Goal: Task Accomplishment & Management: Use online tool/utility

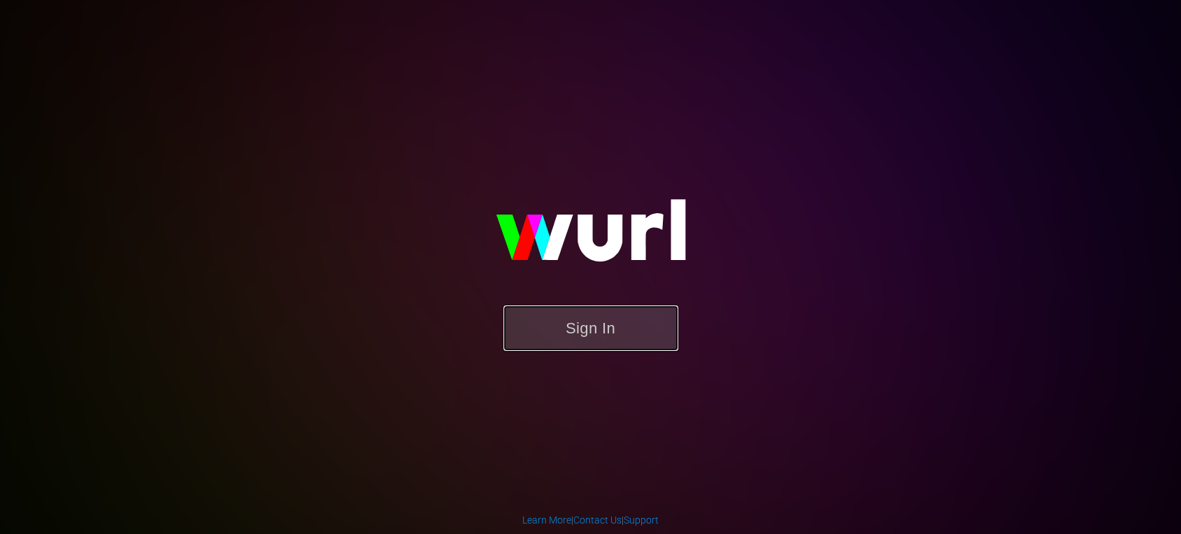
click at [643, 335] on button "Sign In" at bounding box center [590, 328] width 175 height 45
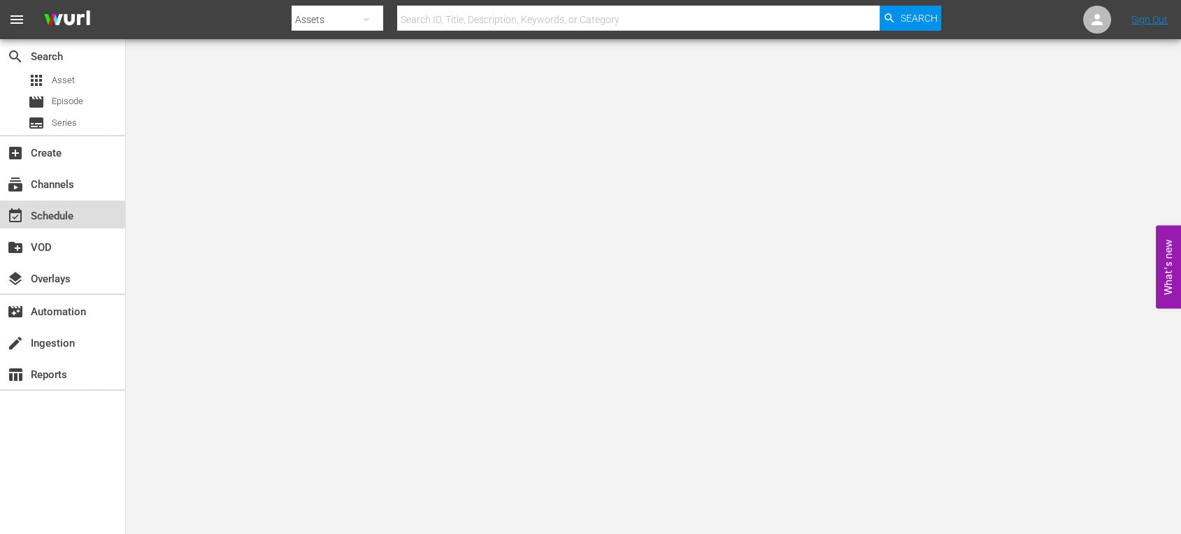
click at [42, 214] on div "event_available Schedule" at bounding box center [39, 214] width 78 height 13
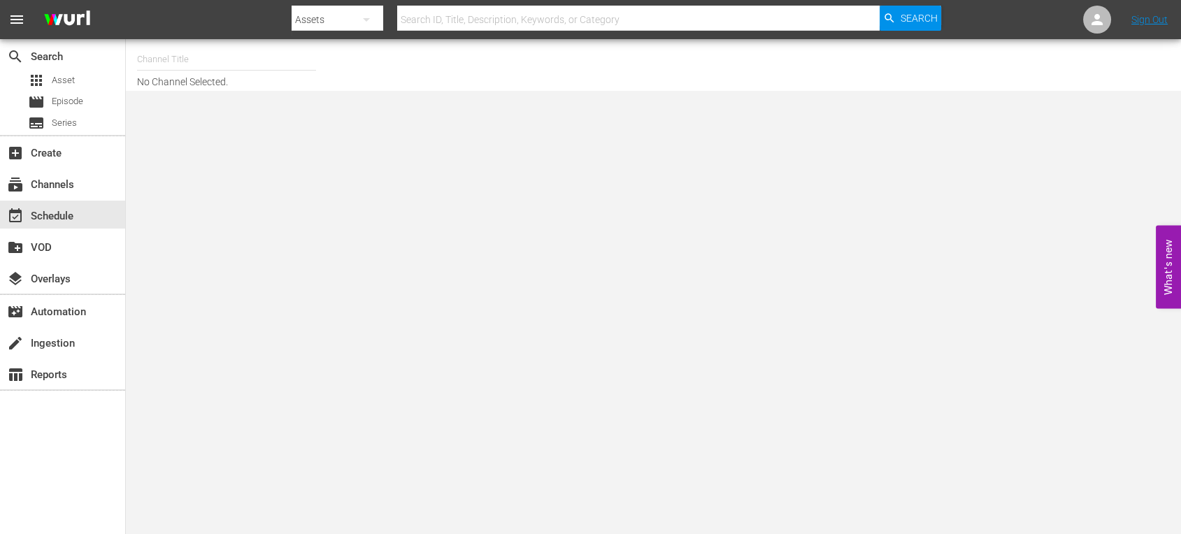
click at [196, 60] on input "text" at bounding box center [226, 60] width 179 height 34
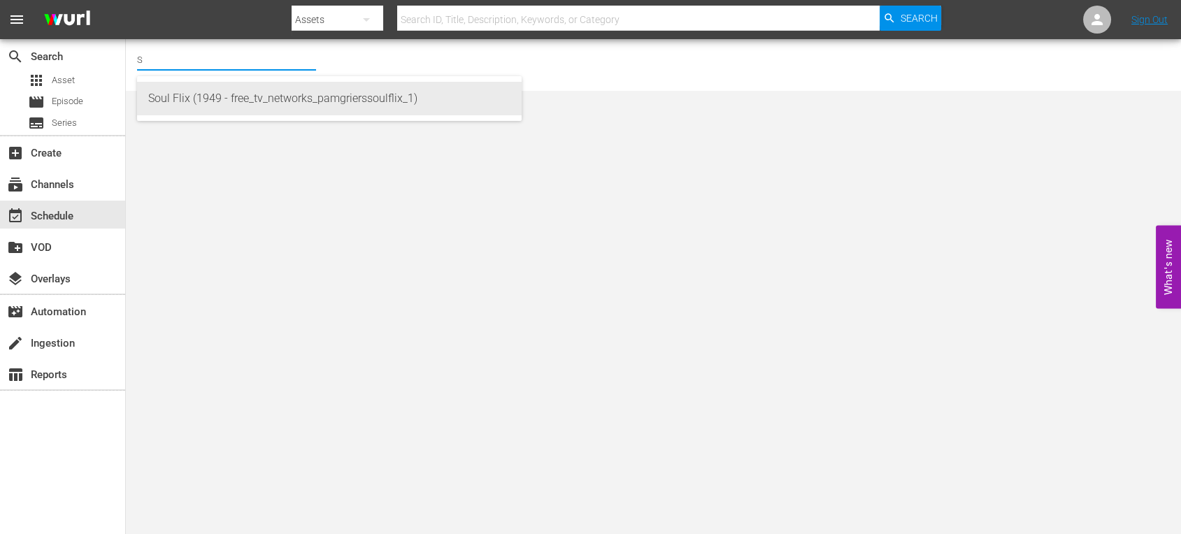
click at [193, 88] on div "Soul Flix (1949 - free_tv_networks_pamgrierssoulflix_1)" at bounding box center [329, 99] width 362 height 34
type input "Soul Flix (1949 - free_tv_networks_pamgrierssoulflix_1)"
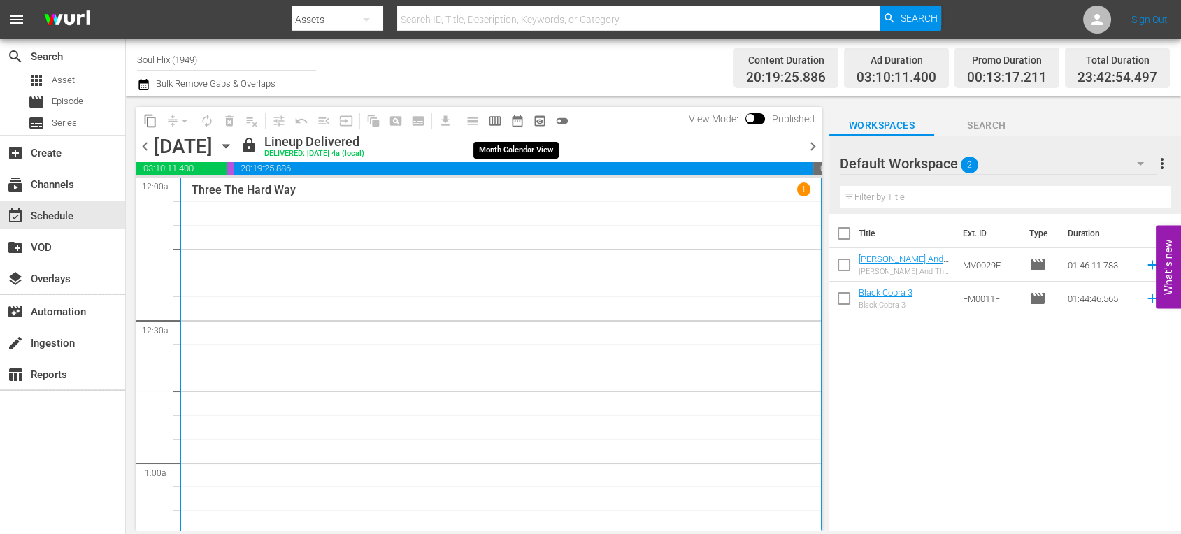
click at [511, 122] on span "date_range_outlined" at bounding box center [517, 121] width 14 height 14
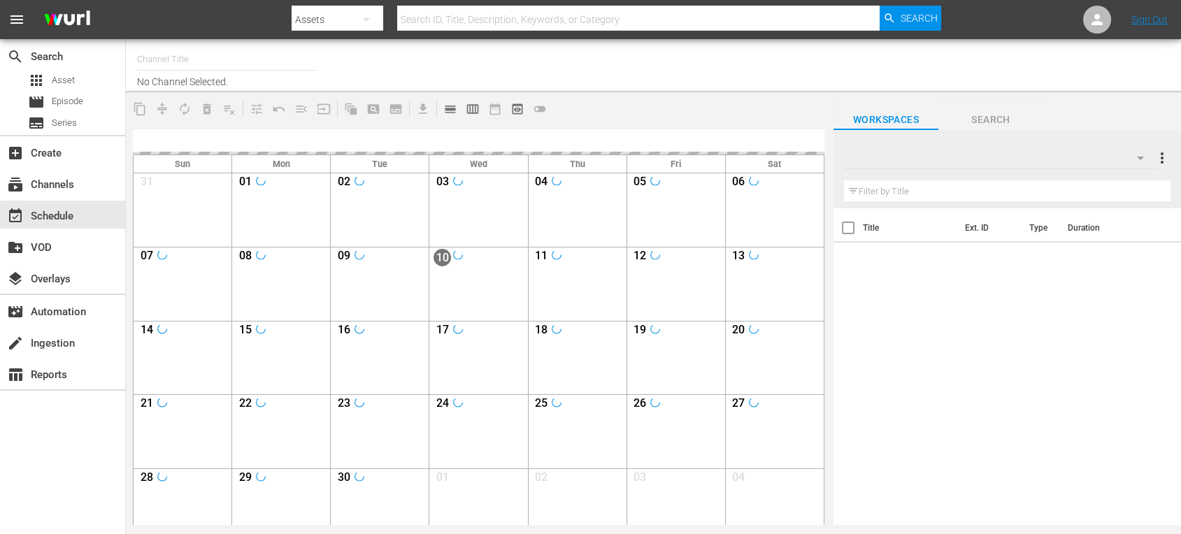
type input "Soul Flix (1949)"
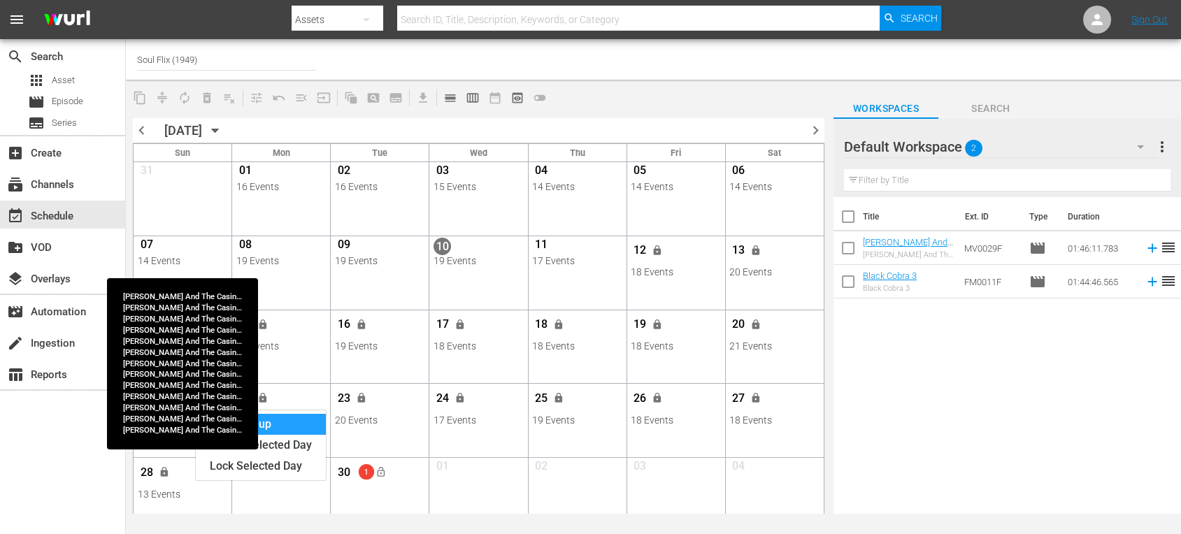
click at [281, 414] on div "View Lineup" at bounding box center [261, 424] width 130 height 21
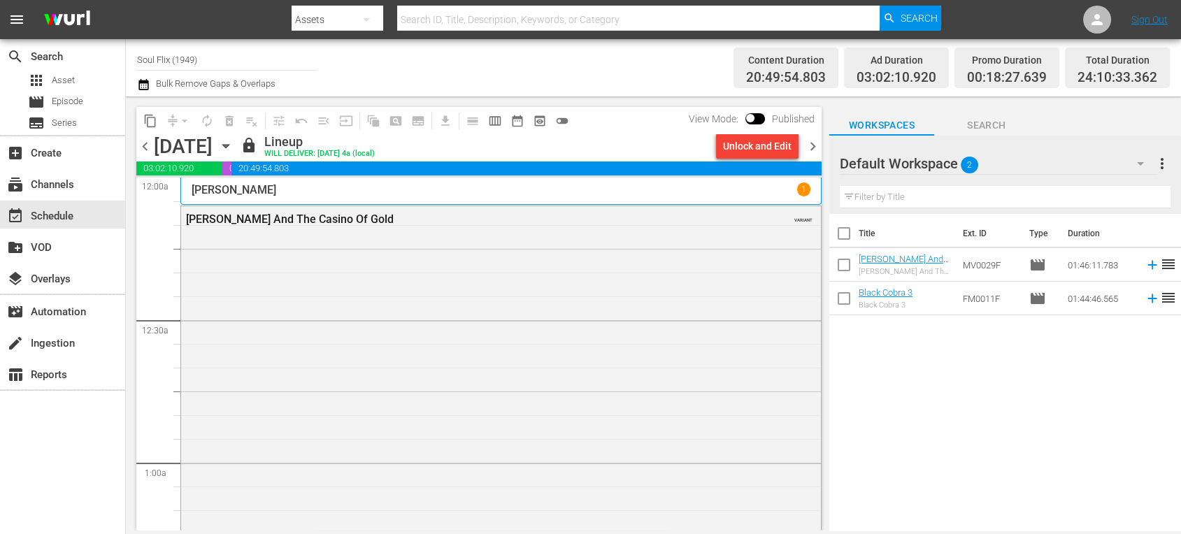
click at [748, 139] on div "Unlock and Edit" at bounding box center [757, 146] width 69 height 25
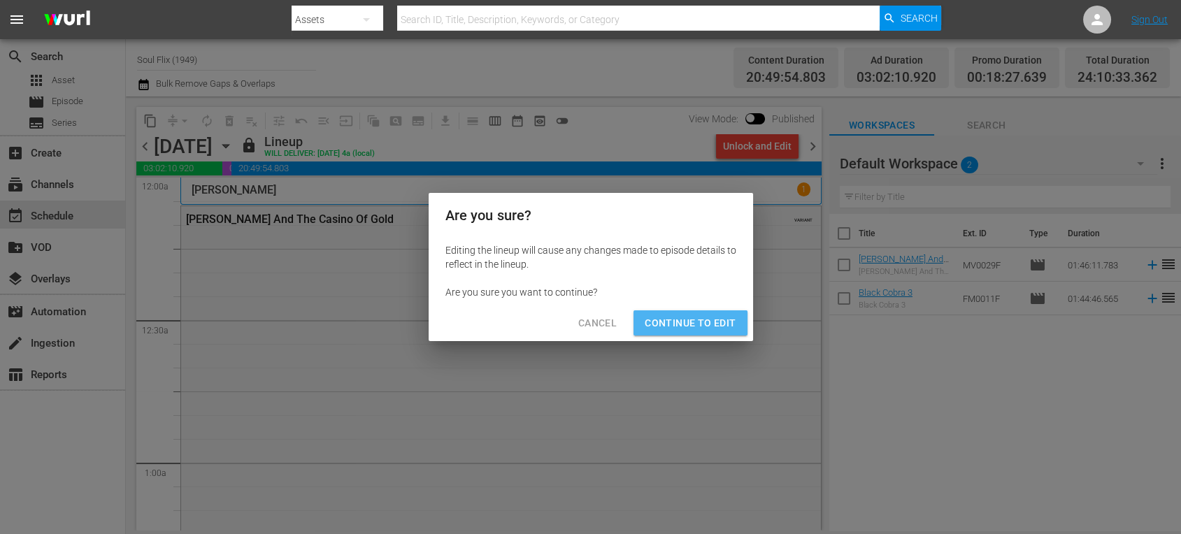
click at [703, 319] on span "Continue to Edit" at bounding box center [690, 323] width 91 height 17
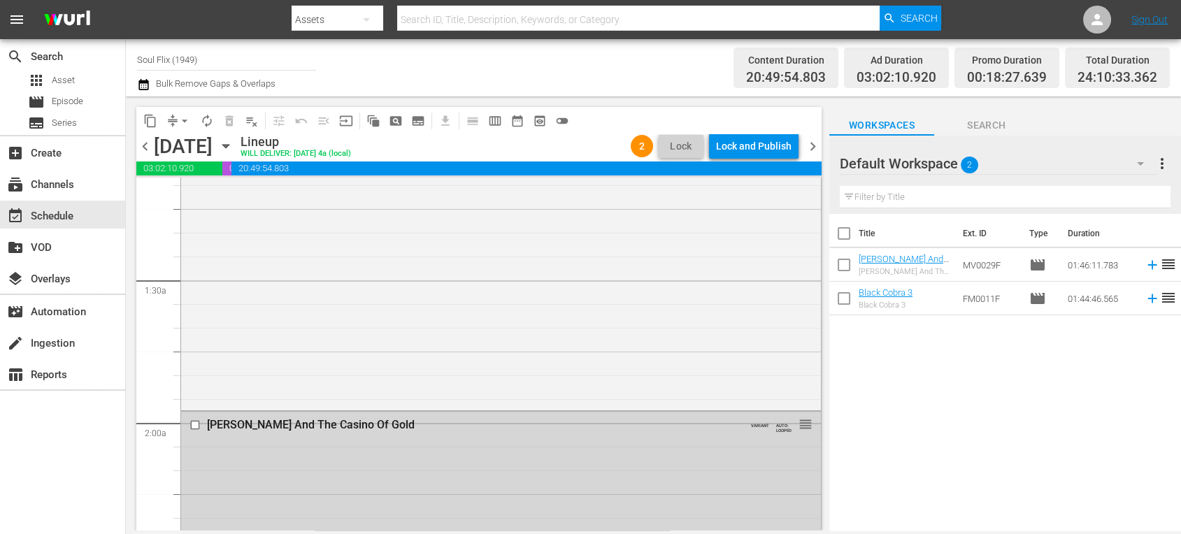
scroll to position [315, 0]
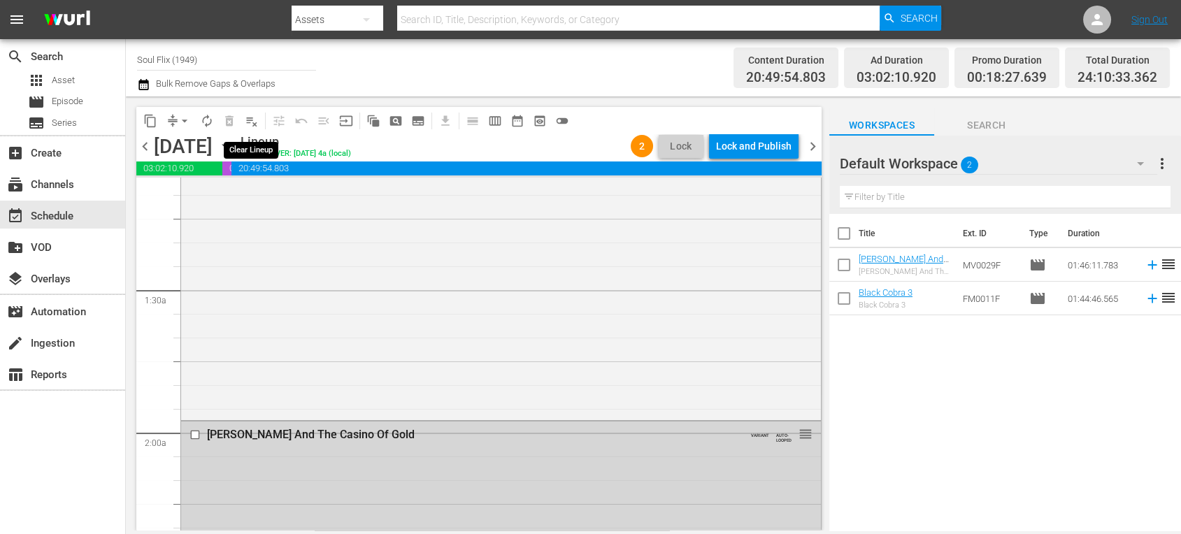
click at [251, 122] on span "playlist_remove_outlined" at bounding box center [252, 121] width 14 height 14
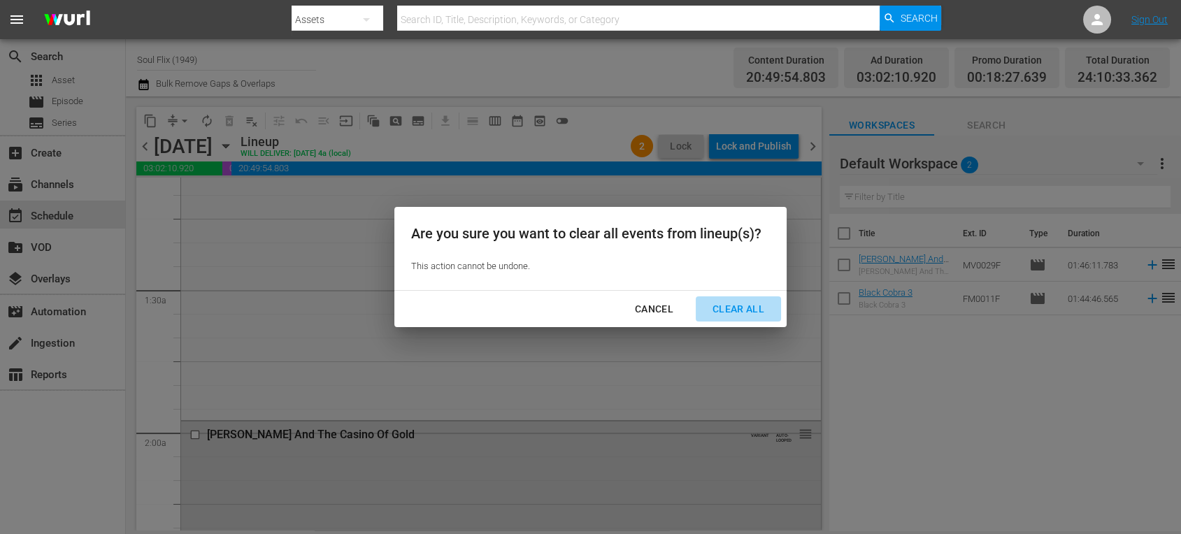
click at [757, 304] on div "Clear All" at bounding box center [738, 309] width 74 height 17
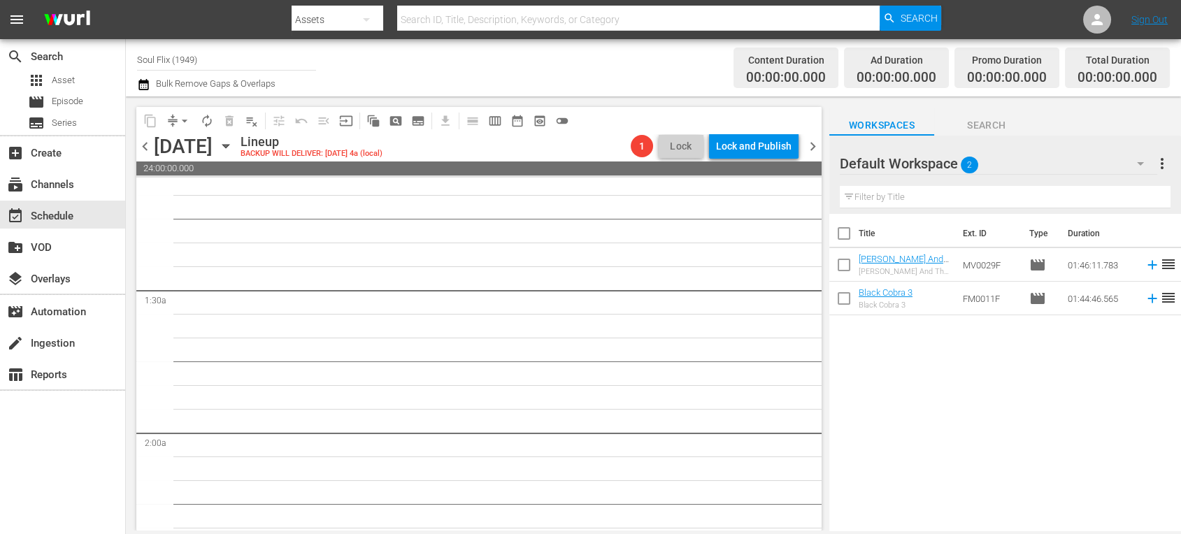
click at [1011, 401] on div "Title Ext. ID Type Duration Emanuelle And The Last Cannibals Emanuelle And The …" at bounding box center [1005, 373] width 352 height 319
click at [524, 118] on span "date_range_outlined" at bounding box center [517, 121] width 14 height 14
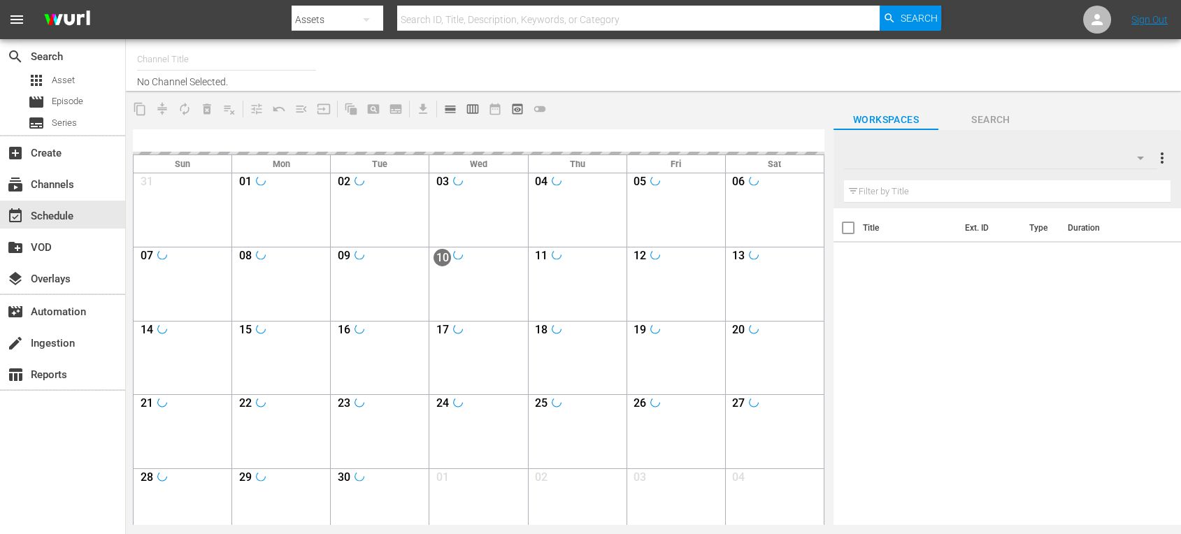
type input "Soul Flix (1949)"
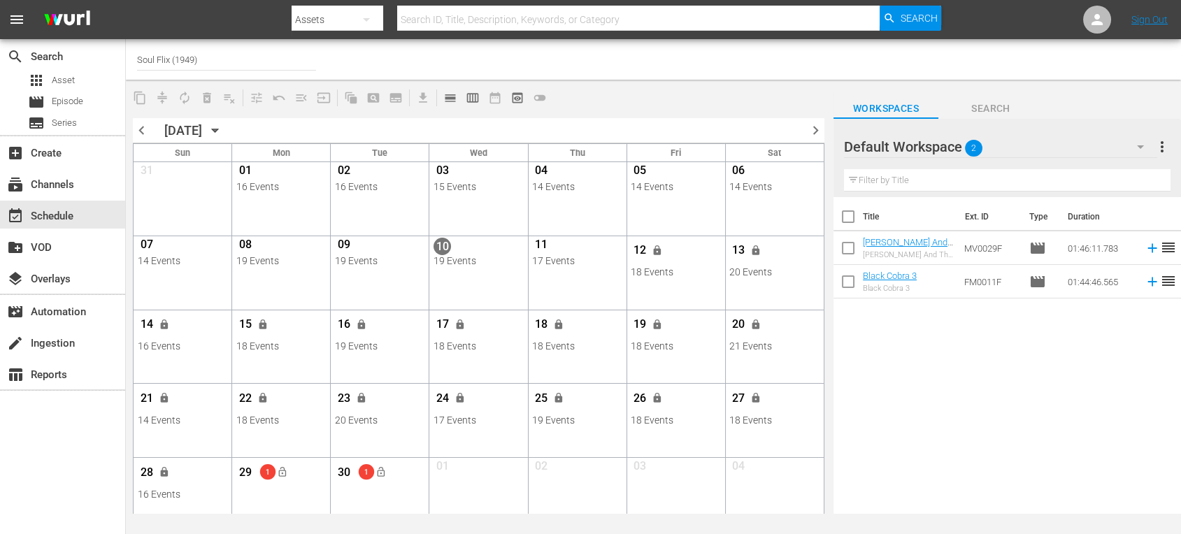
click at [683, 66] on div "Channel Title Soul Flix (1949)" at bounding box center [419, 60] width 564 height 34
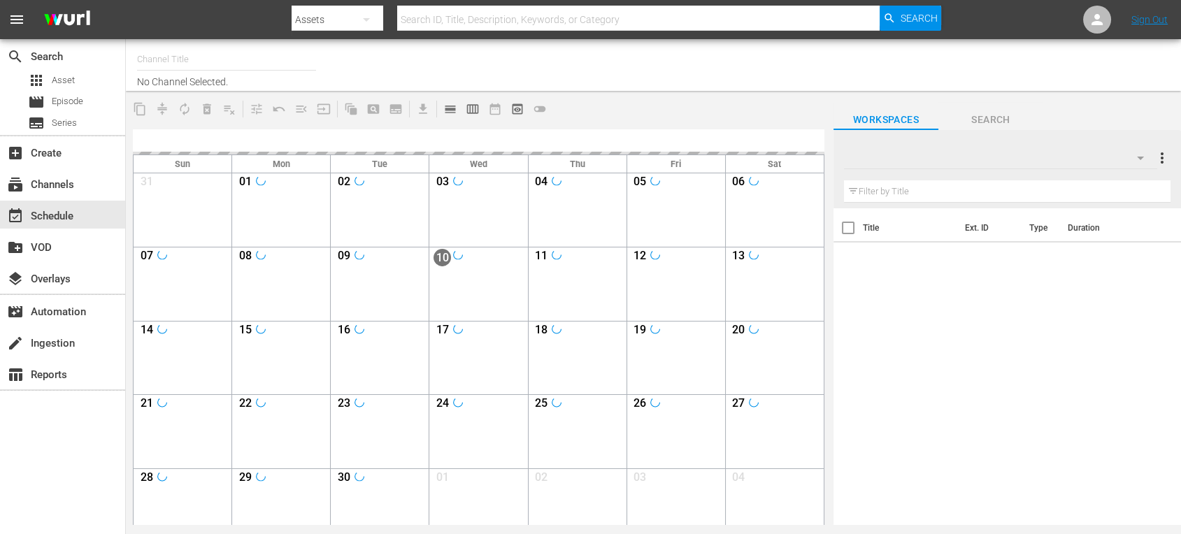
type input "Soul Flix (1949)"
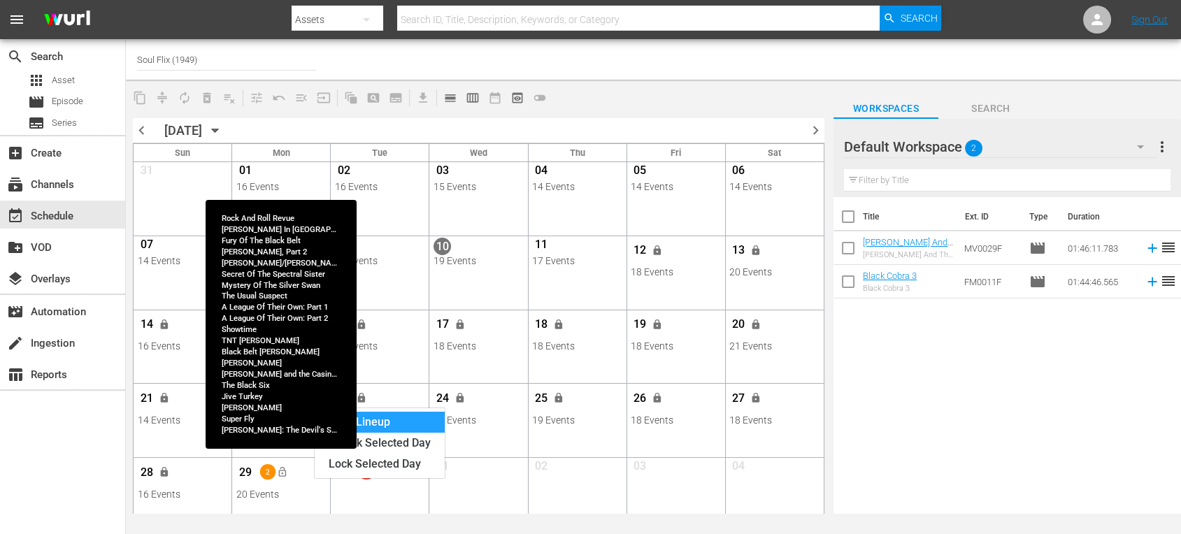
click at [383, 420] on div "View Lineup" at bounding box center [380, 422] width 130 height 21
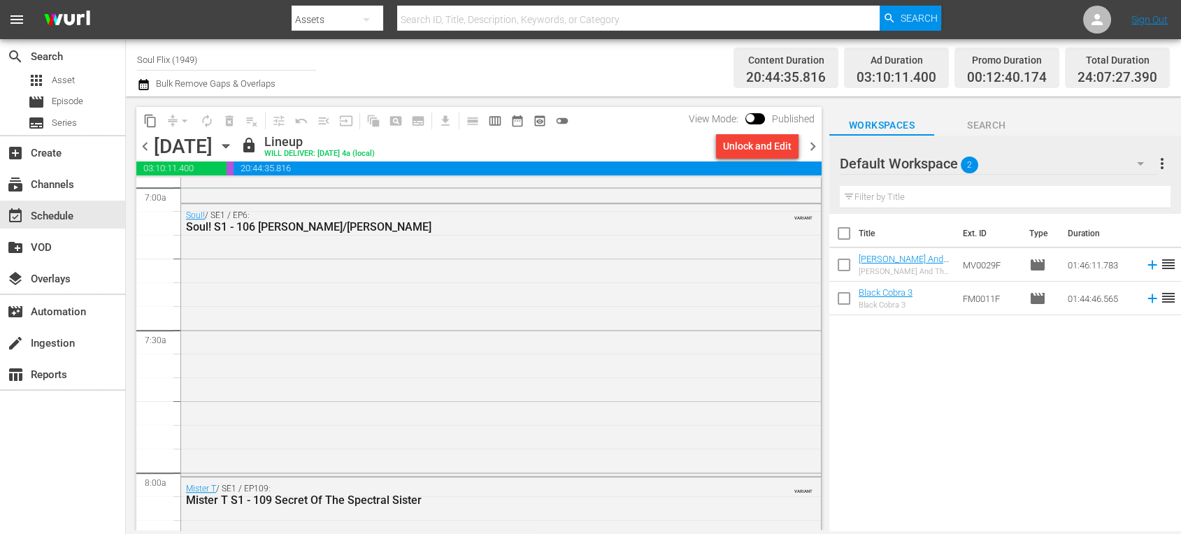
scroll to position [2090, 0]
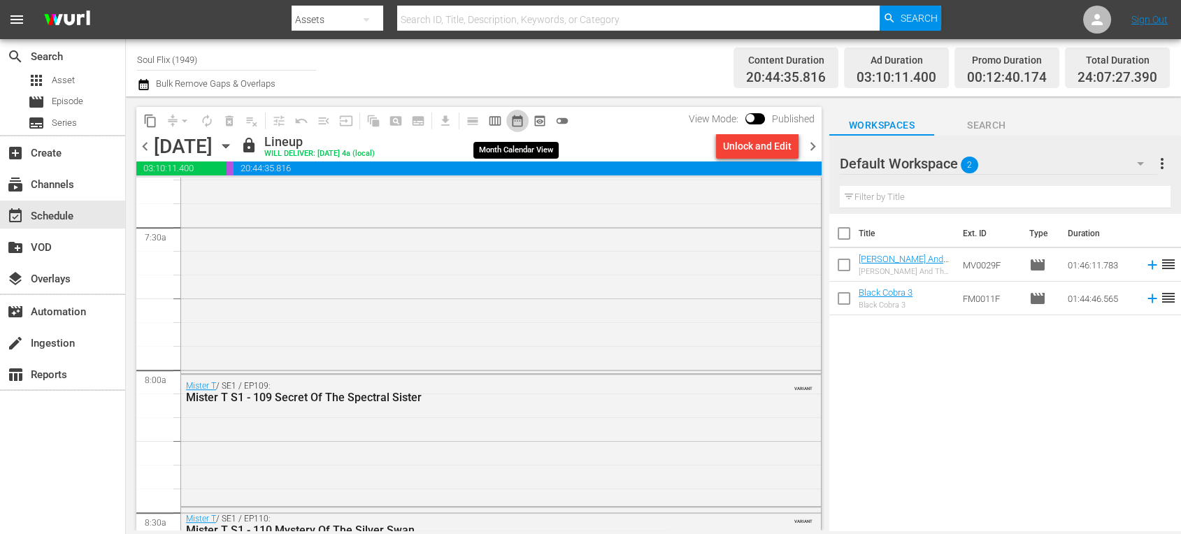
click at [517, 120] on span "date_range_outlined" at bounding box center [517, 121] width 14 height 14
